Goal: Task Accomplishment & Management: Use online tool/utility

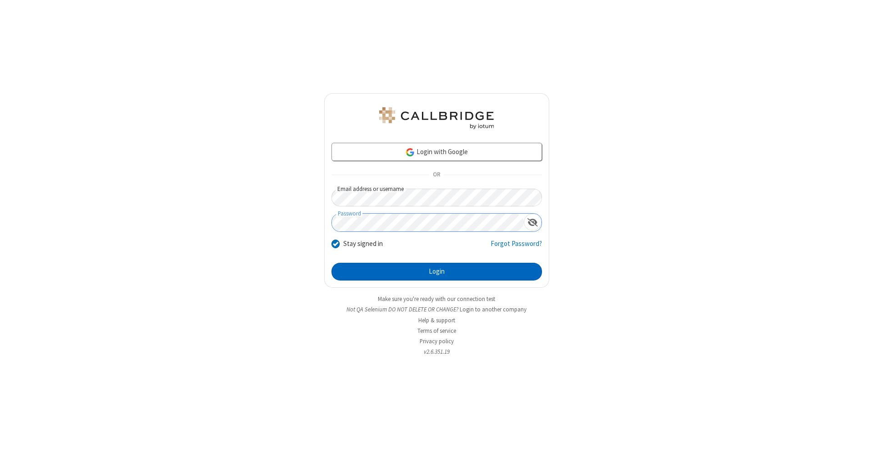
click at [436, 272] on button "Login" at bounding box center [436, 272] width 210 height 18
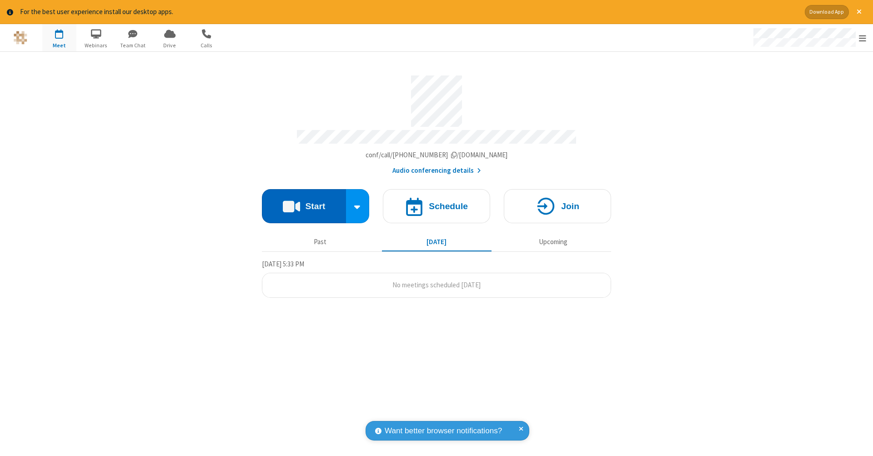
click at [304, 201] on button "Start" at bounding box center [304, 206] width 84 height 34
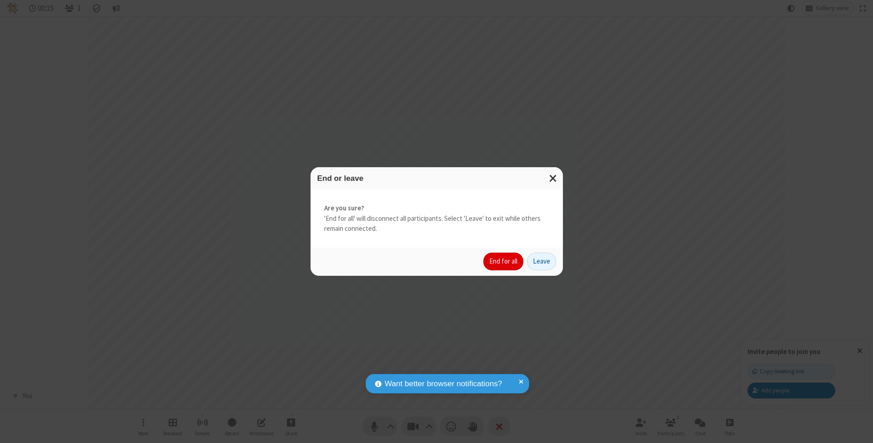
click at [504, 261] on button "End for all" at bounding box center [503, 262] width 40 height 18
